Goal: Information Seeking & Learning: Learn about a topic

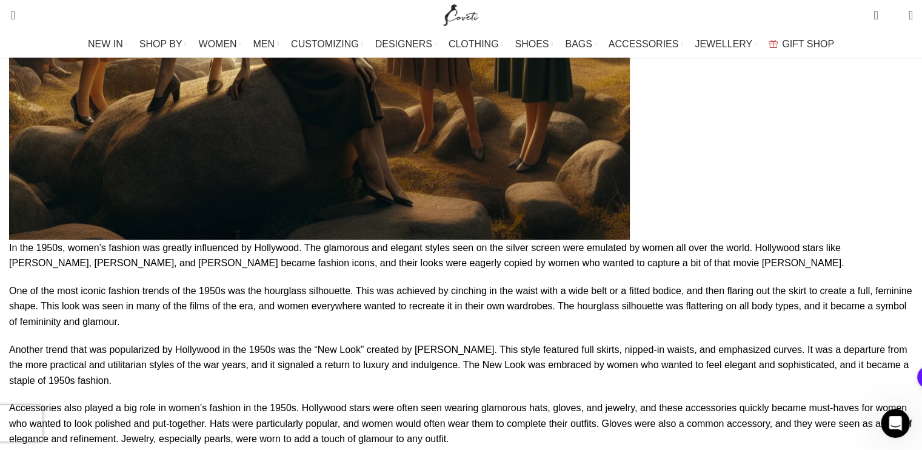
scroll to position [2730, 0]
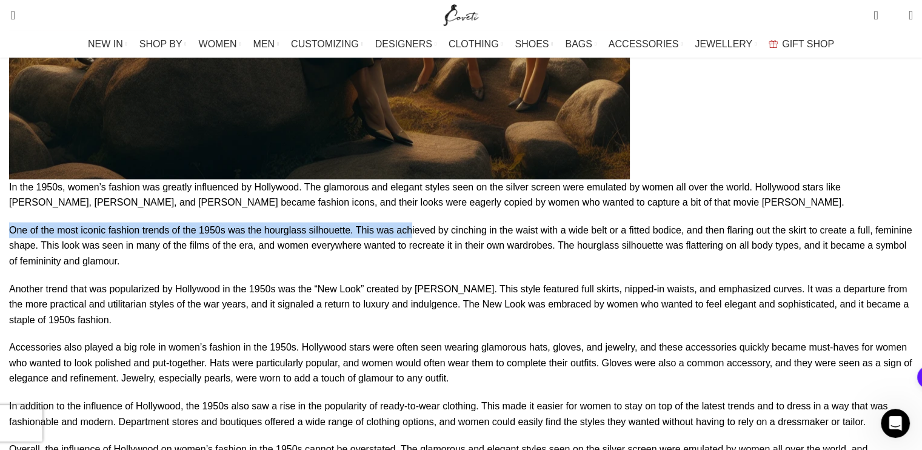
drag, startPoint x: 99, startPoint y: 113, endPoint x: 440, endPoint y: 104, distance: 341.4
type textarea "One of the most iconic fashion trends of the 1950s was the hourglass silhouette…"
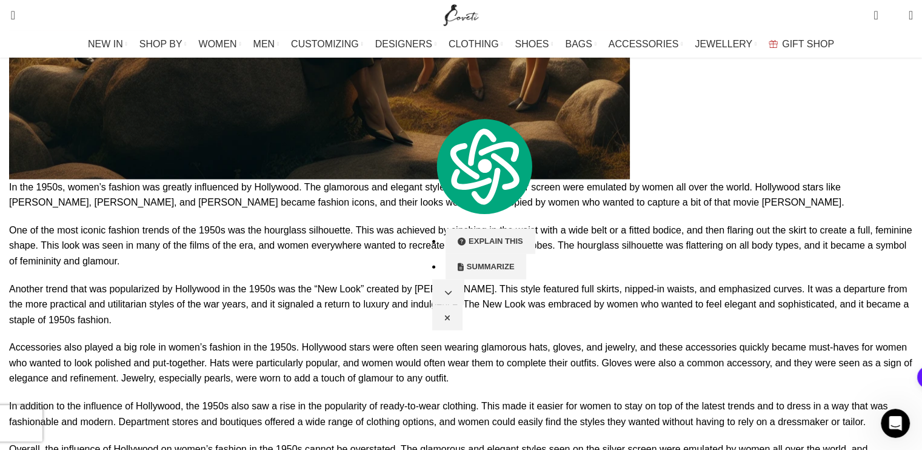
click at [389, 222] on p "One of the most iconic fashion trends of the 1950s was the hourglass silhouette…" at bounding box center [461, 245] width 904 height 47
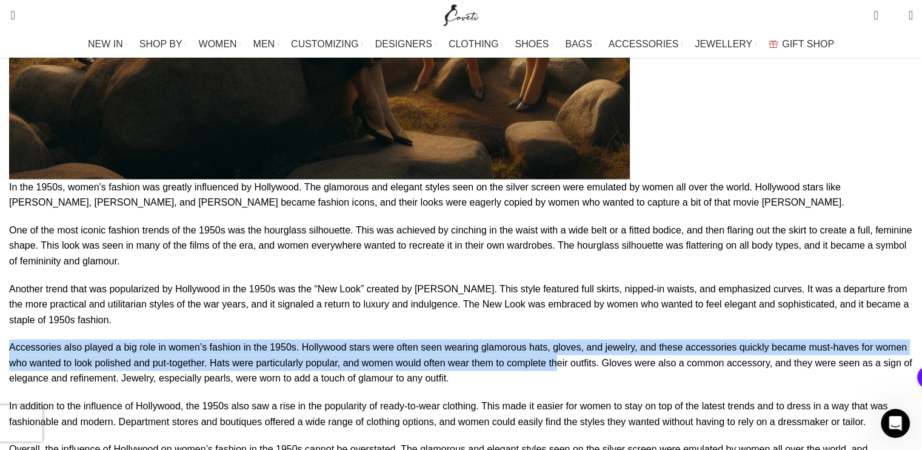
drag, startPoint x: 89, startPoint y: 229, endPoint x: 272, endPoint y: 266, distance: 187.3
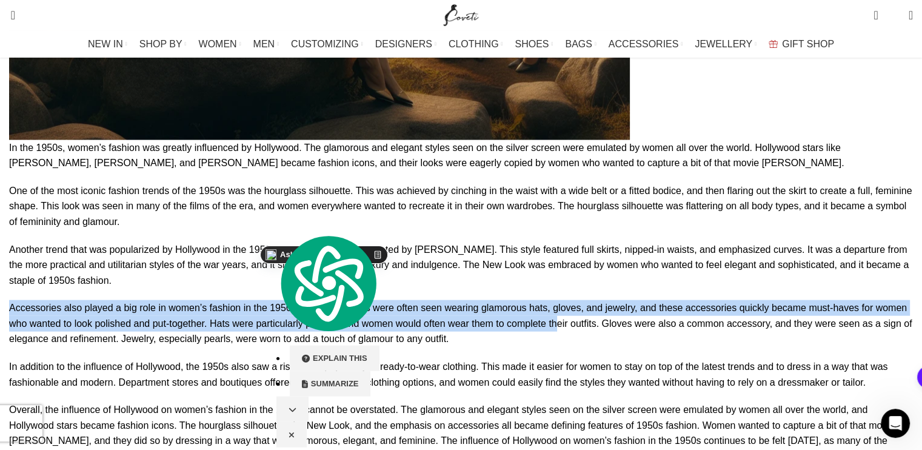
scroll to position [2791, 0]
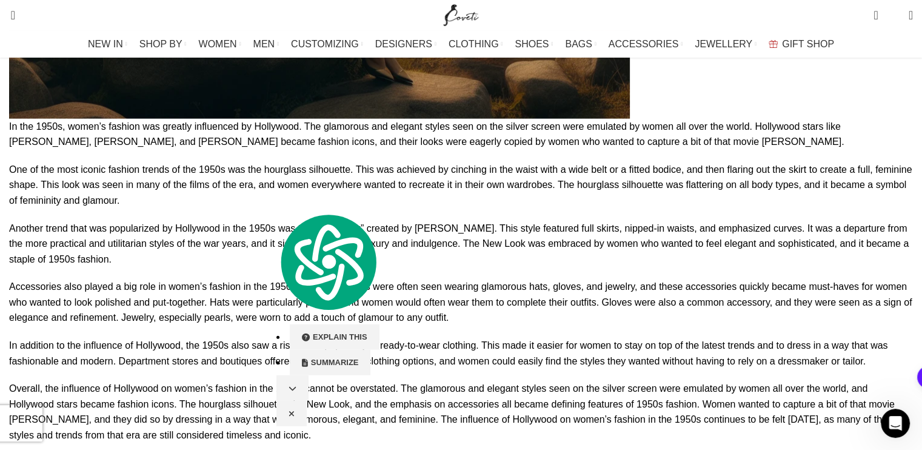
click at [210, 338] on p "In addition to the influence of Hollywood, the 1950s also saw a rise in the pop…" at bounding box center [461, 353] width 904 height 31
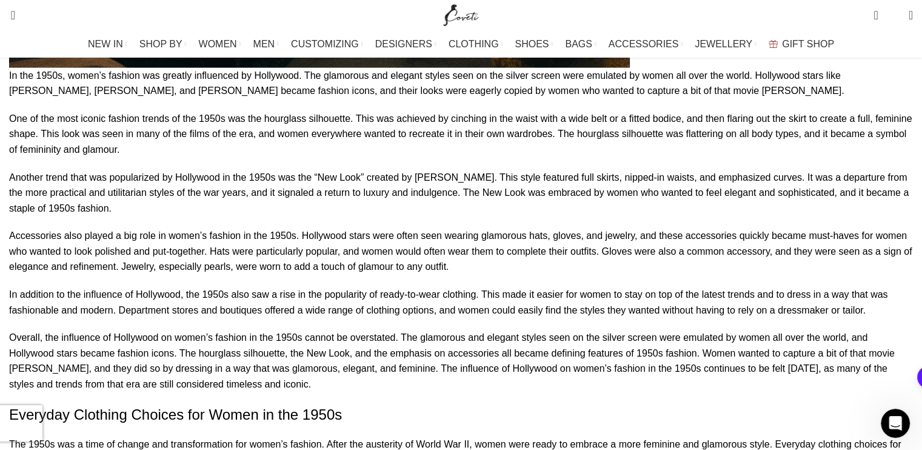
scroll to position [2912, 0]
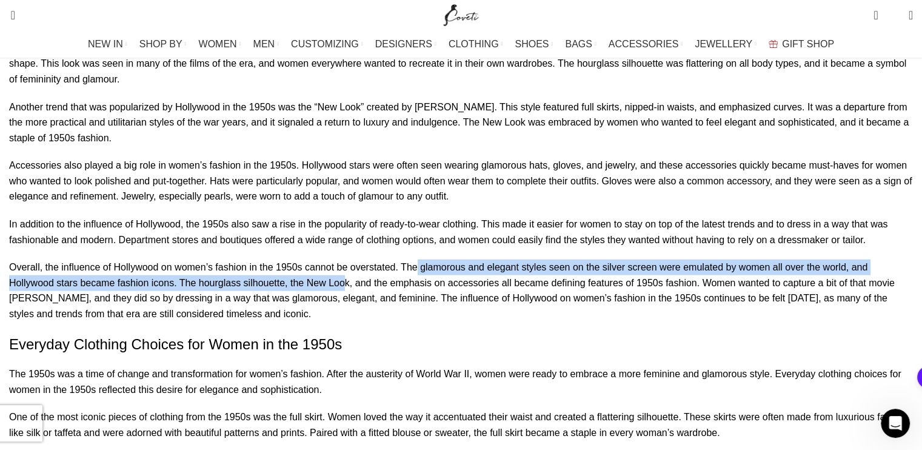
drag, startPoint x: 449, startPoint y: 182, endPoint x: 592, endPoint y: 193, distance: 143.5
click at [592, 259] on p "Overall, the influence of Hollywood on women’s fashion in the 1950s cannot be o…" at bounding box center [461, 290] width 904 height 62
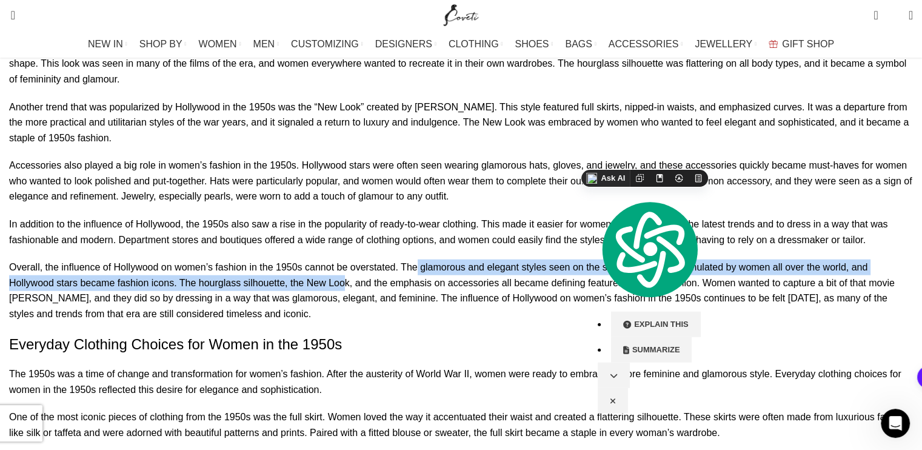
click at [480, 259] on p "Overall, the influence of Hollywood on women’s fashion in the 1950s cannot be o…" at bounding box center [461, 290] width 904 height 62
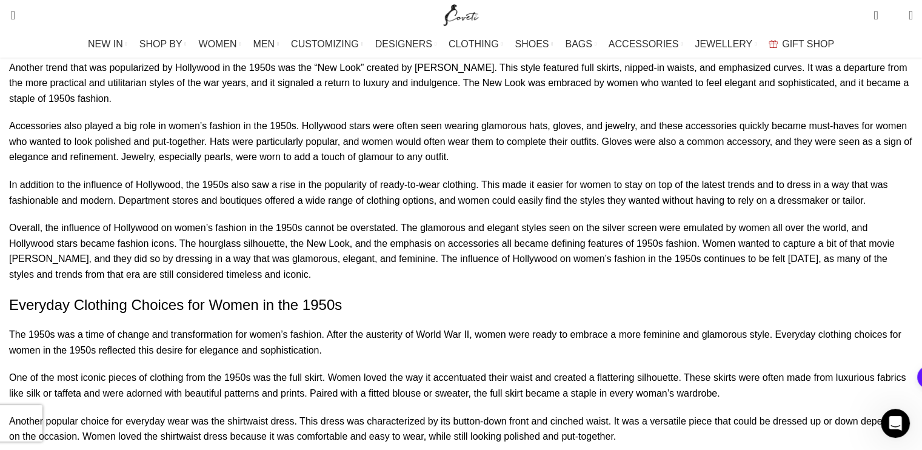
scroll to position [2973, 0]
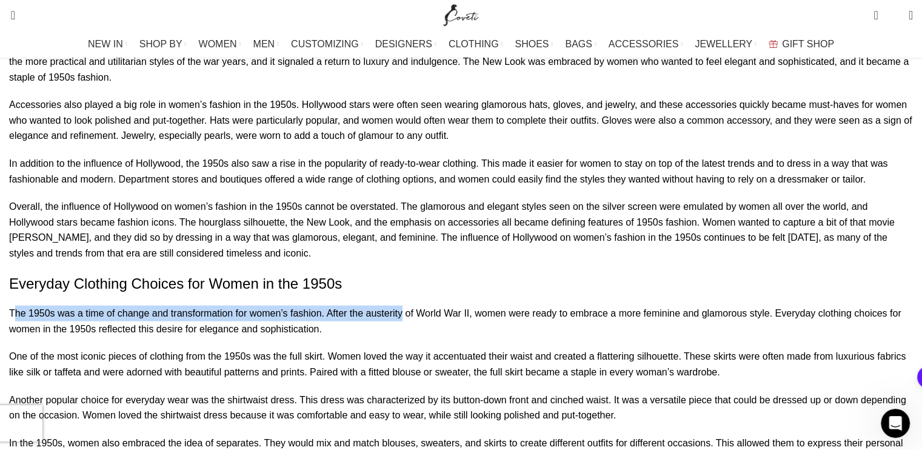
drag, startPoint x: 105, startPoint y: 231, endPoint x: 436, endPoint y: 220, distance: 330.6
click at [436, 306] on p "The 1950s was a time of change and transformation for women’s fashion. After th…" at bounding box center [461, 321] width 904 height 31
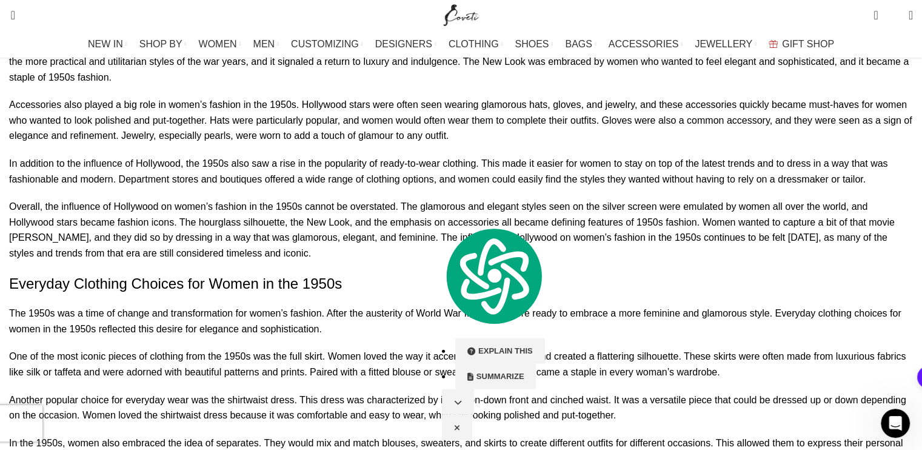
click at [327, 349] on p "One of the most iconic pieces of clothing from the 1950s was the full skirt. Wo…" at bounding box center [461, 364] width 904 height 31
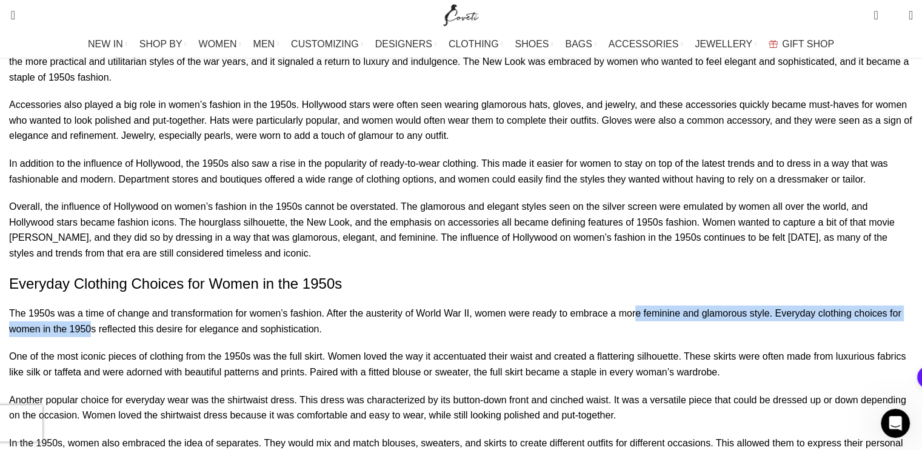
drag, startPoint x: 116, startPoint y: 237, endPoint x: 403, endPoint y: 237, distance: 286.2
click at [408, 306] on p "The 1950s was a time of change and transformation for women’s fashion. After th…" at bounding box center [461, 321] width 904 height 31
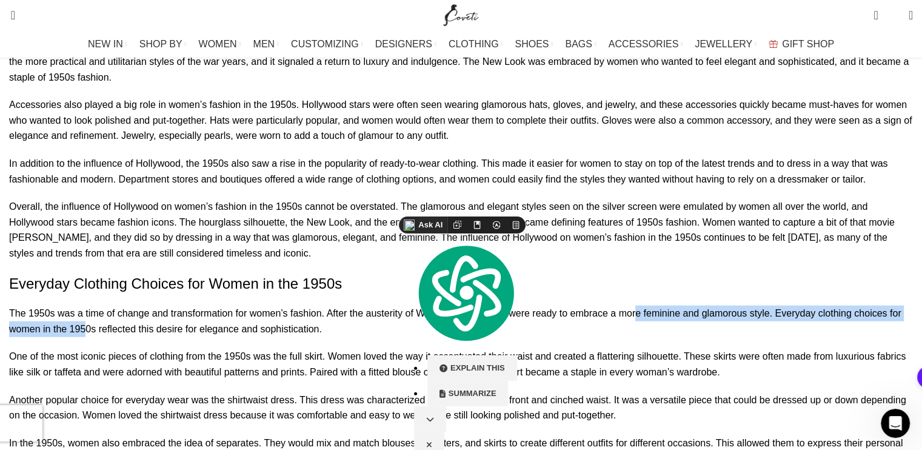
click at [388, 306] on p "The 1950s was a time of change and transformation for women’s fashion. After th…" at bounding box center [461, 321] width 904 height 31
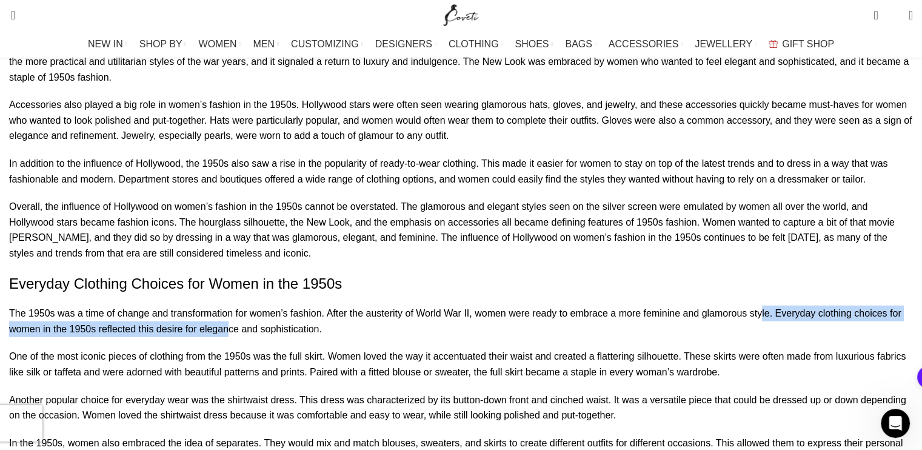
drag, startPoint x: 222, startPoint y: 242, endPoint x: 463, endPoint y: 238, distance: 241.3
click at [526, 306] on p "The 1950s was a time of change and transformation for women’s fashion. After th…" at bounding box center [461, 321] width 904 height 31
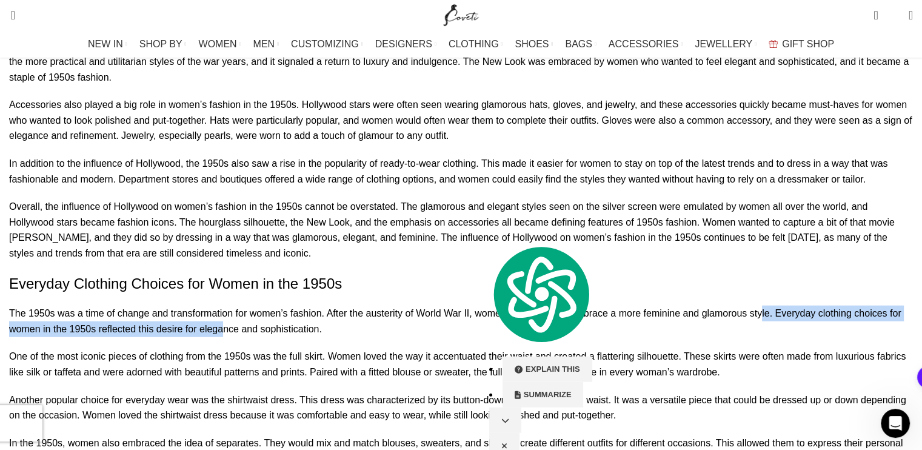
click at [451, 306] on p "The 1950s was a time of change and transformation for women’s fashion. After th…" at bounding box center [461, 321] width 904 height 31
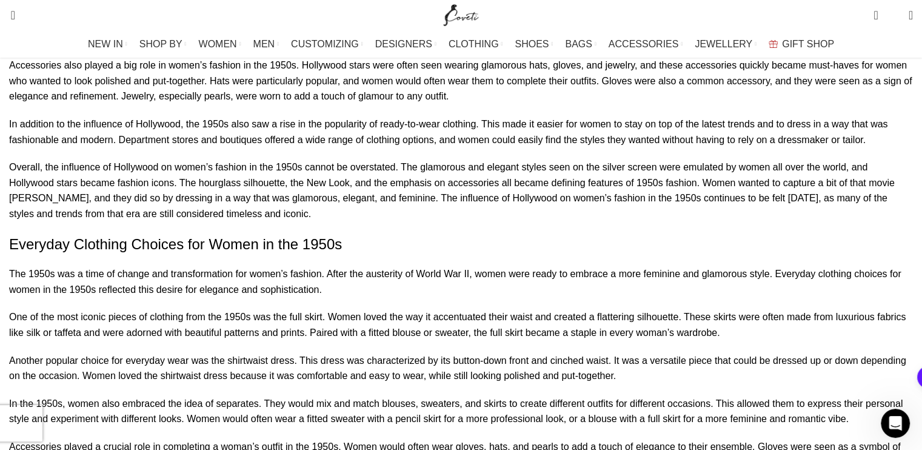
scroll to position [3033, 0]
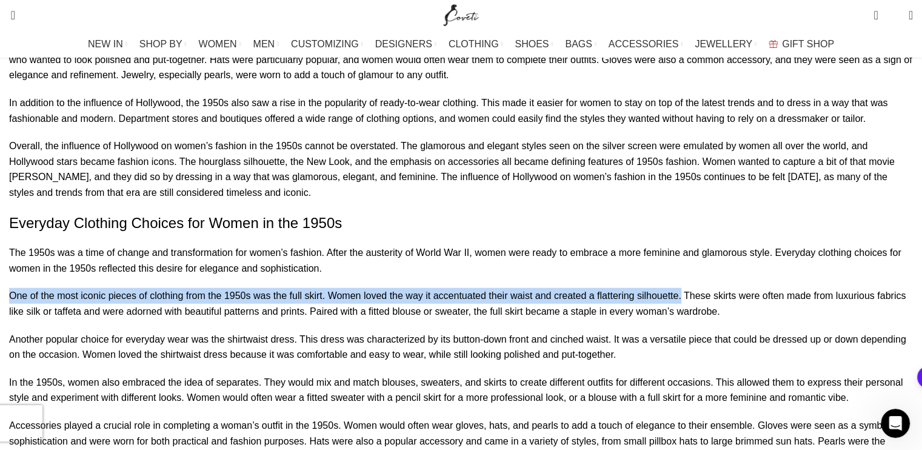
drag, startPoint x: 90, startPoint y: 210, endPoint x: 176, endPoint y: 222, distance: 86.3
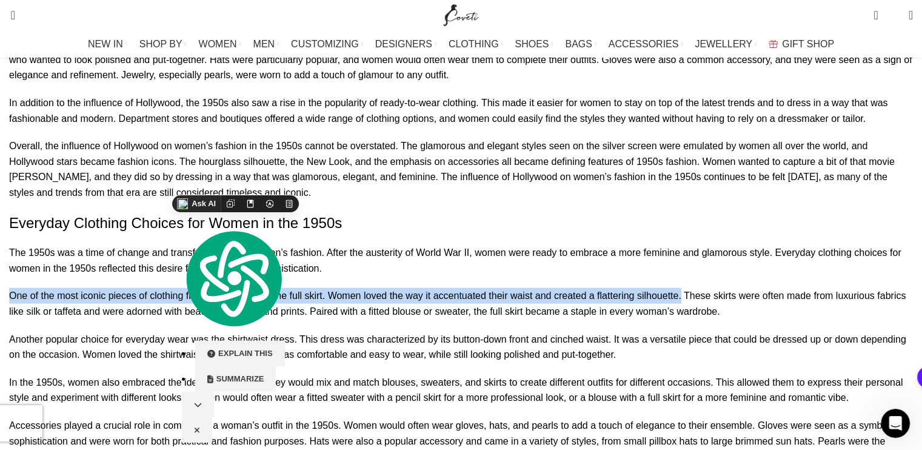
copy p "One of the most iconic pieces of clothing from the 1950s was the full skirt. Wo…"
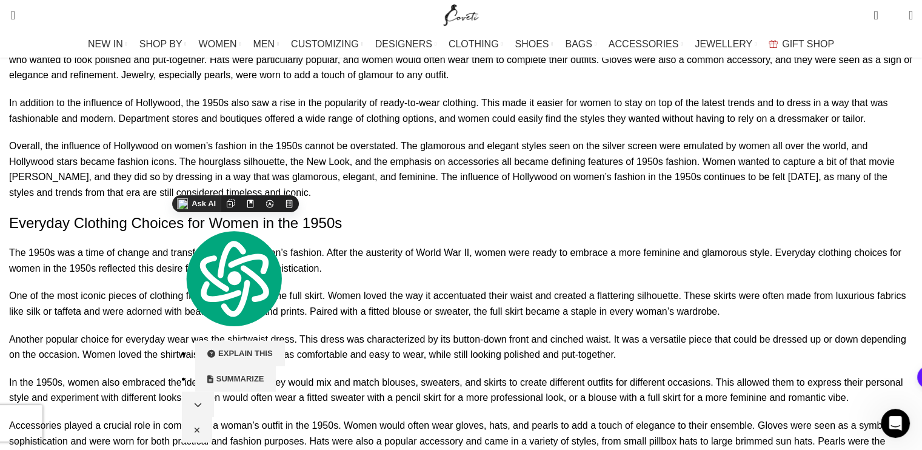
click at [239, 332] on p "Another popular choice for everyday wear was the shirtwaist dress. This dress w…" at bounding box center [461, 347] width 904 height 31
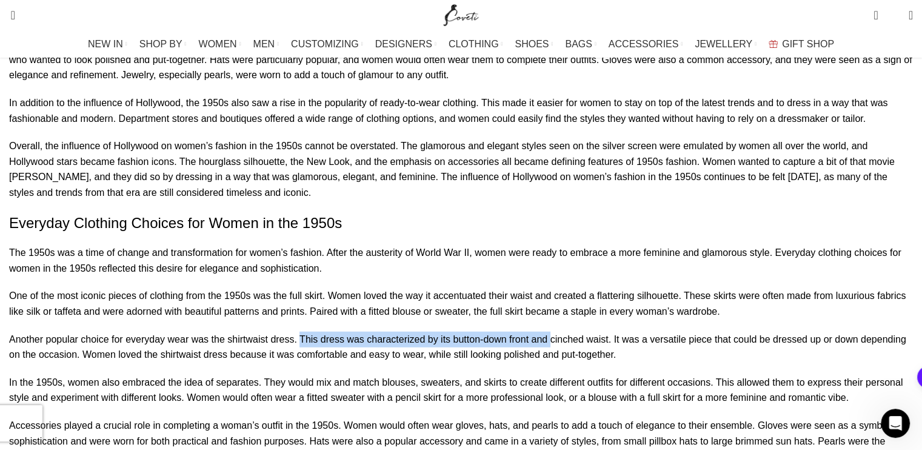
drag, startPoint x: 349, startPoint y: 258, endPoint x: 565, endPoint y: 264, distance: 215.9
click at [565, 332] on p "Another popular choice for everyday wear was the shirtwaist dress. This dress w…" at bounding box center [461, 347] width 904 height 31
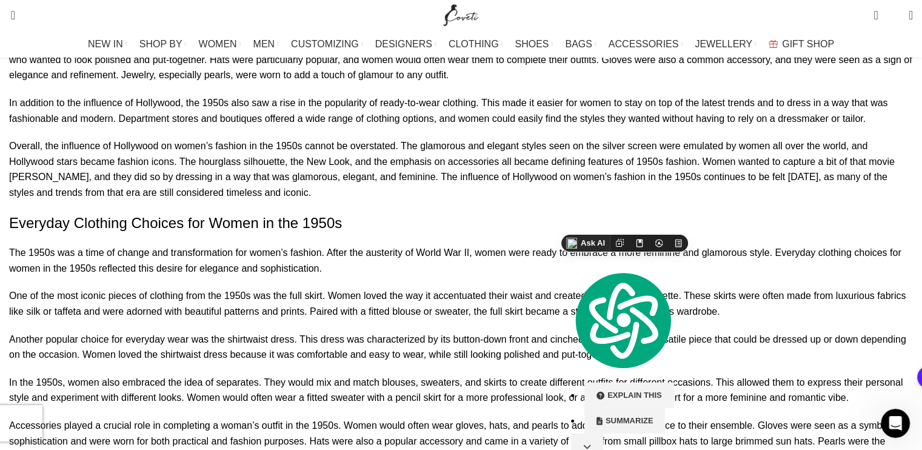
click at [471, 293] on div "Elegant and Timeless: Women’s Fashion in the 1950s Introduction In the 1950s, w…" at bounding box center [461, 345] width 904 height 4963
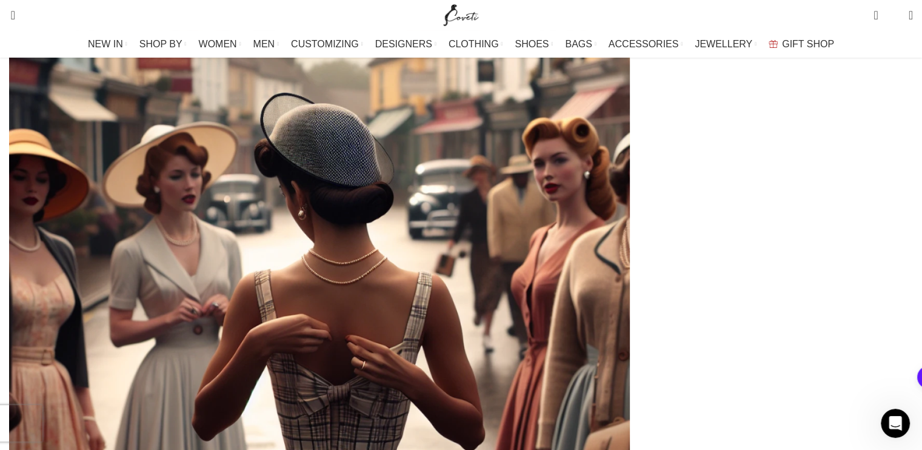
scroll to position [0, 0]
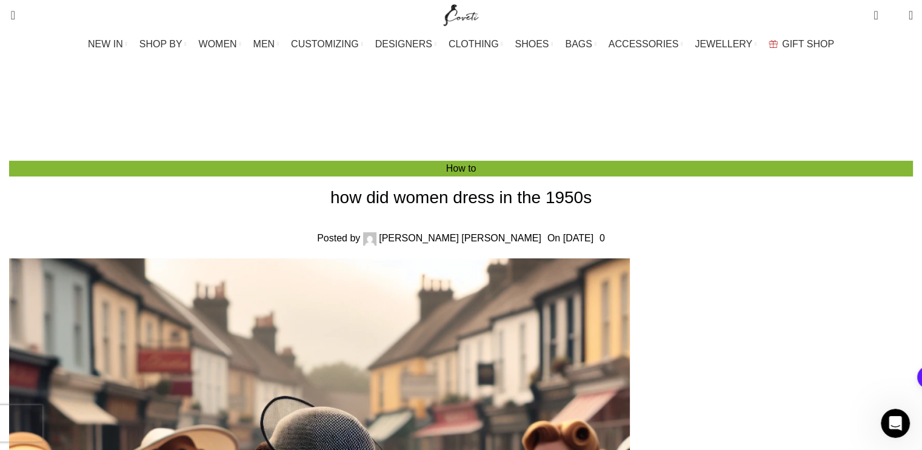
drag, startPoint x: 496, startPoint y: 280, endPoint x: 500, endPoint y: 103, distance: 177.1
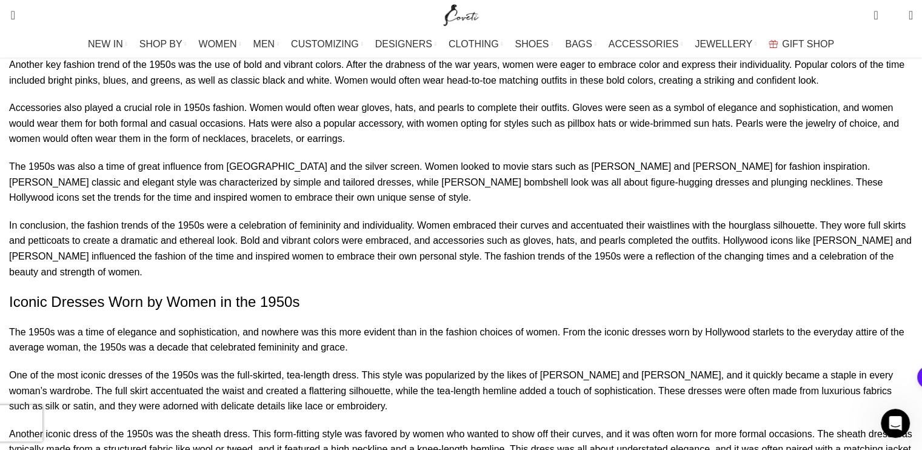
scroll to position [1213, 0]
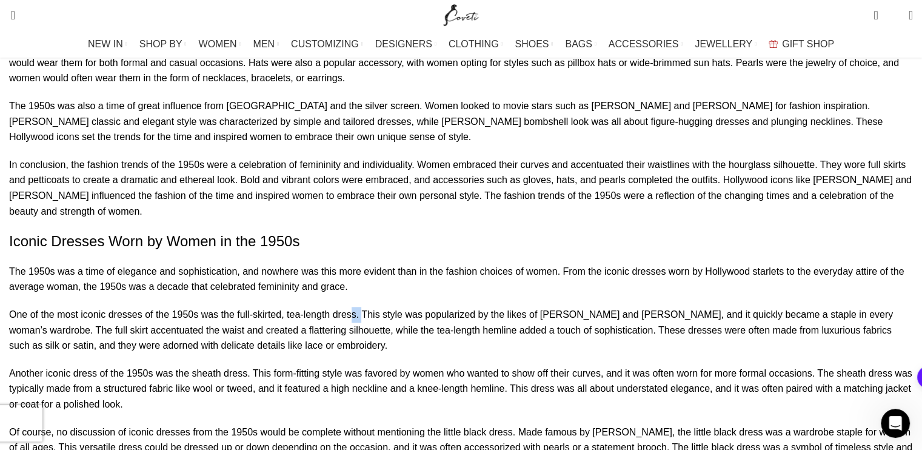
drag, startPoint x: 401, startPoint y: 213, endPoint x: 192, endPoint y: 215, distance: 209.2
click at [380, 307] on p "One of the most iconic dresses of the 1950s was the full-skirted, tea-length dr…" at bounding box center [461, 330] width 904 height 47
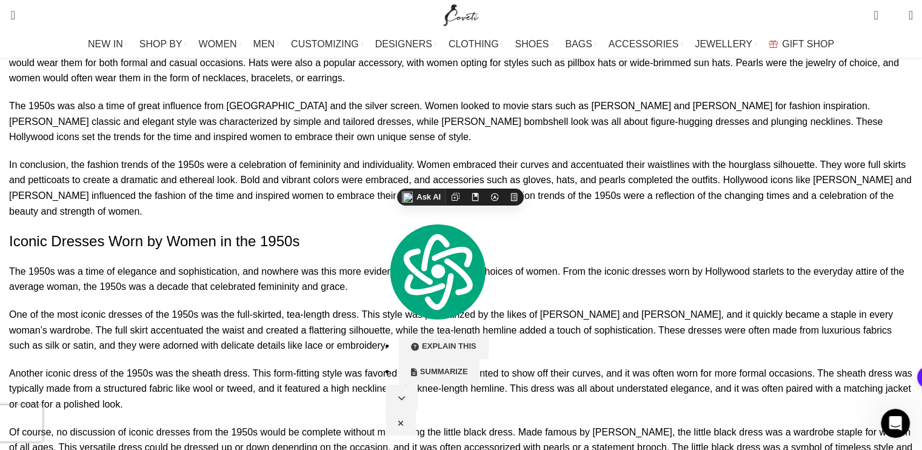
click at [186, 307] on p "One of the most iconic dresses of the 1950s was the full-skirted, tea-length dr…" at bounding box center [461, 330] width 904 height 47
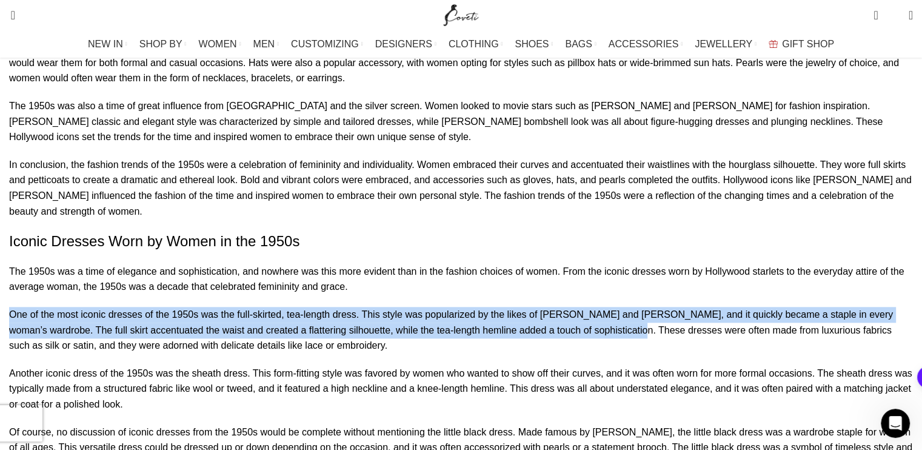
drag, startPoint x: 92, startPoint y: 215, endPoint x: 321, endPoint y: 241, distance: 231.2
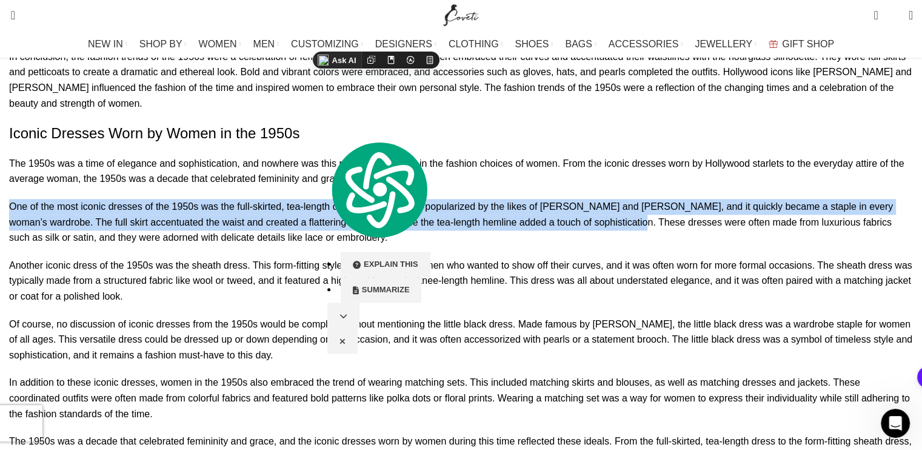
scroll to position [1394, 0]
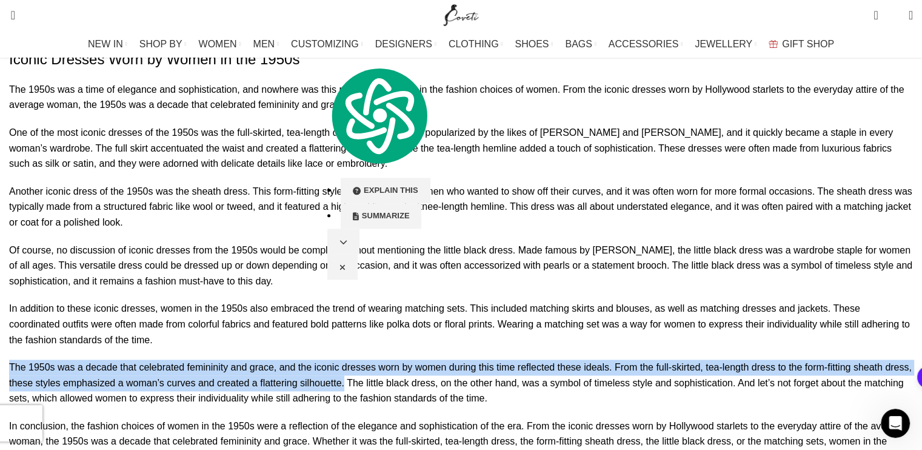
drag, startPoint x: 95, startPoint y: 298, endPoint x: 675, endPoint y: 313, distance: 580.4
copy p "The 1950s was a decade that celebrated femininity and grace, and the iconic dre…"
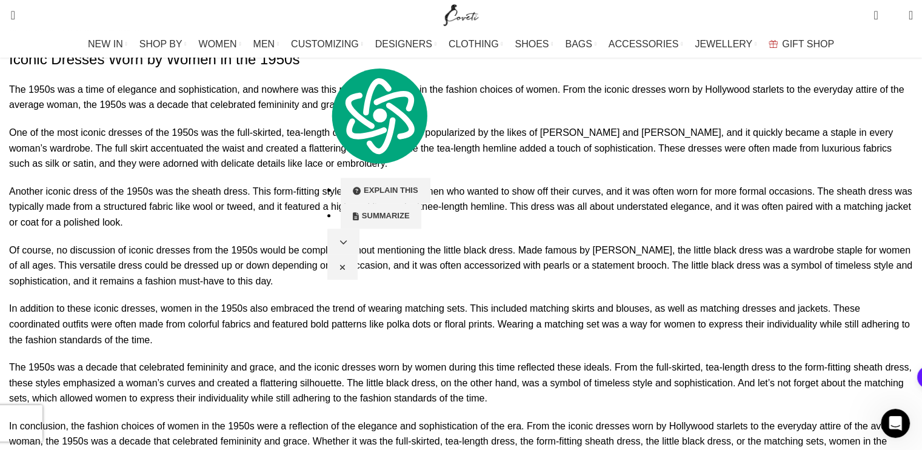
scroll to position [3020, 0]
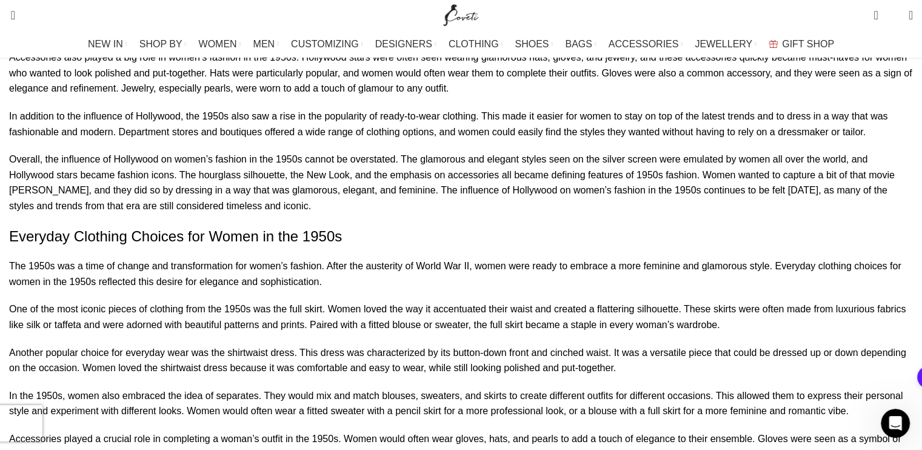
click at [265, 207] on div "Elegant and Timeless: Women’s Fashion in the 1950s Introduction In the 1950s, w…" at bounding box center [461, 358] width 904 height 4963
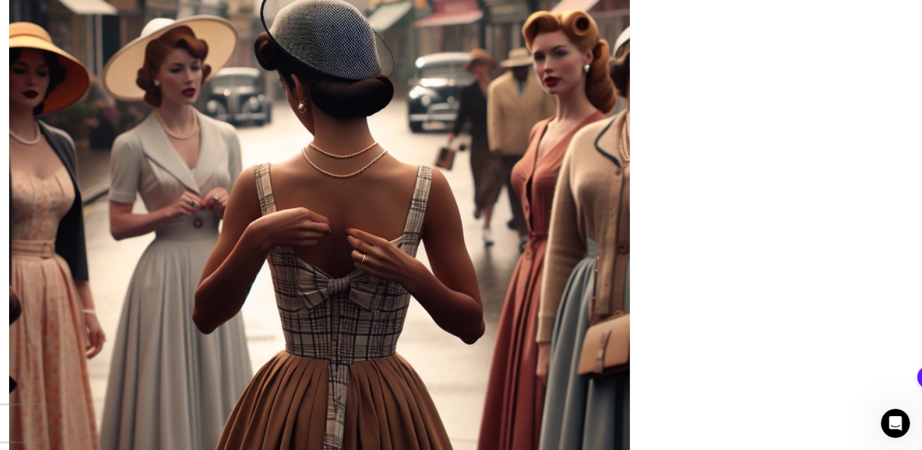
scroll to position [0, 0]
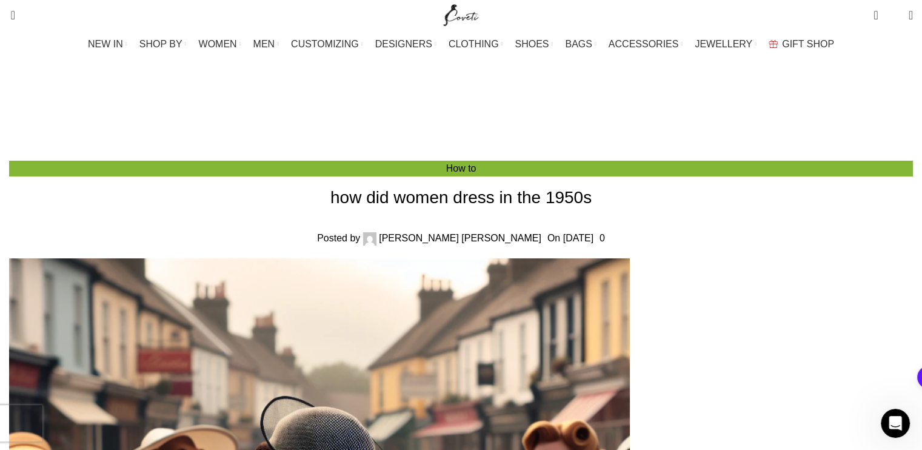
drag, startPoint x: 635, startPoint y: 283, endPoint x: 606, endPoint y: 58, distance: 226.3
click at [395, 186] on h1 "how did women dress in the 1950s" at bounding box center [461, 198] width 904 height 24
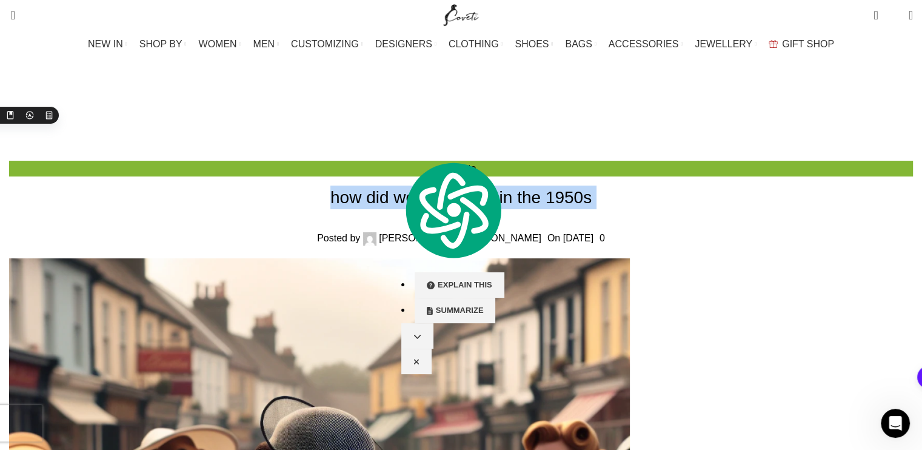
copy div "how did women dress in the 1950s"
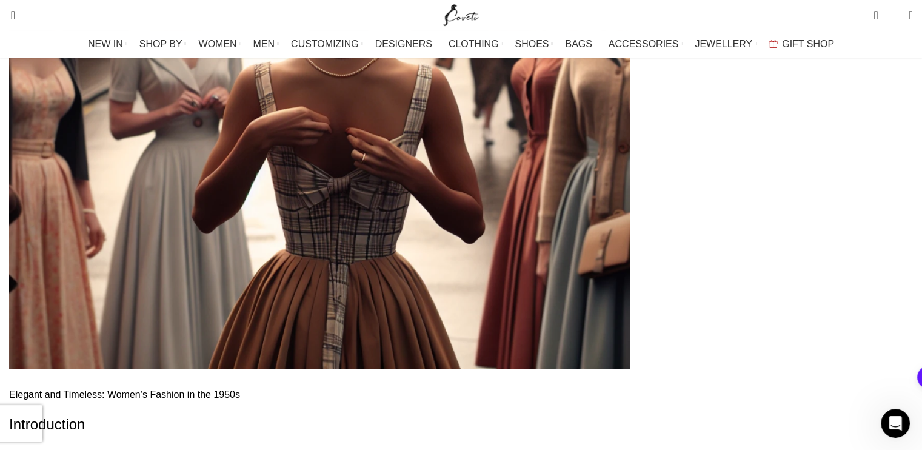
scroll to position [728, 0]
